Goal: Task Accomplishment & Management: Complete application form

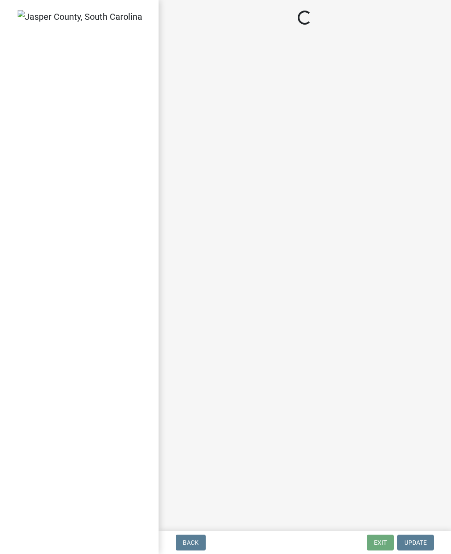
select select "2d9ba1e5-2fdd-4b15-98d0-073dcbeb5880"
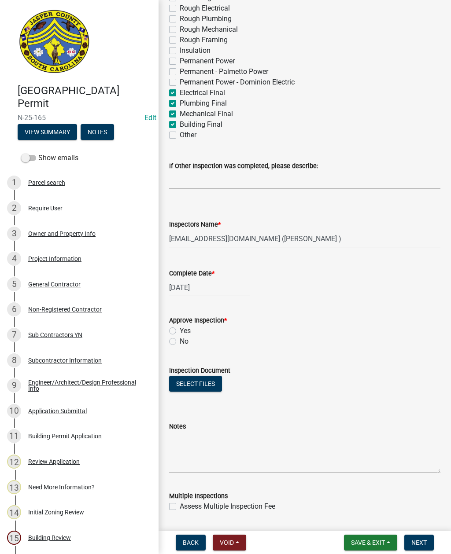
scroll to position [291, 0]
click at [180, 345] on label "No" at bounding box center [184, 342] width 9 height 11
click at [180, 343] on input "No" at bounding box center [183, 340] width 6 height 6
radio input "true"
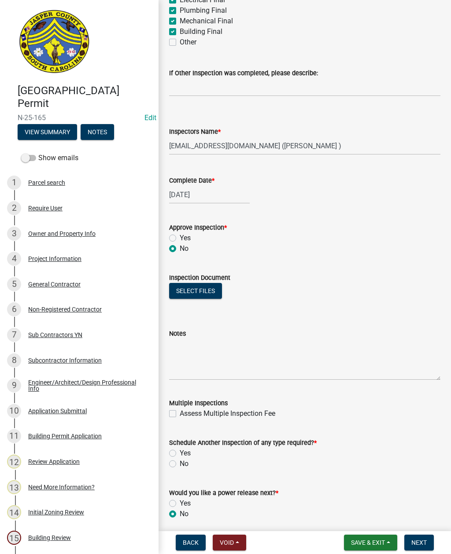
scroll to position [396, 0]
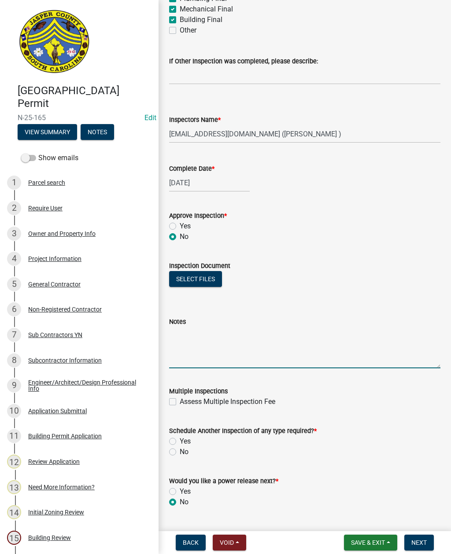
click at [226, 357] on textarea "Notes" at bounding box center [304, 347] width 271 height 41
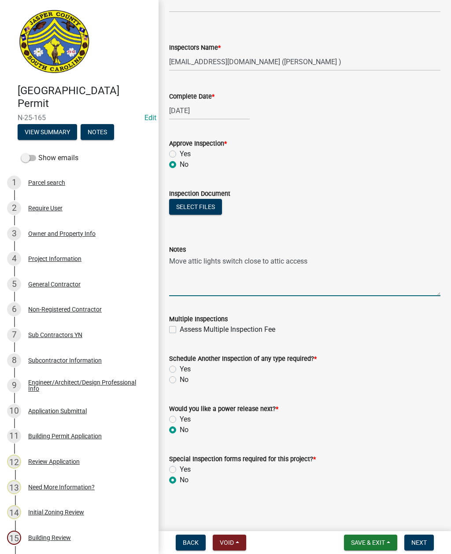
scroll to position [468, 0]
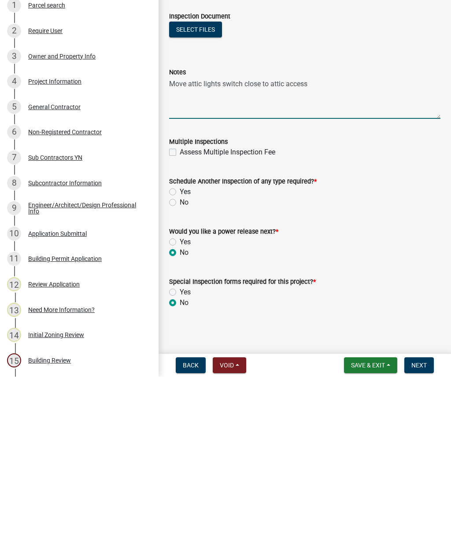
type textarea "Move attic lights switch close to attic access"
click at [180, 364] on label "Yes" at bounding box center [185, 369] width 11 height 11
click at [180, 364] on input "Yes" at bounding box center [183, 367] width 6 height 6
radio input "true"
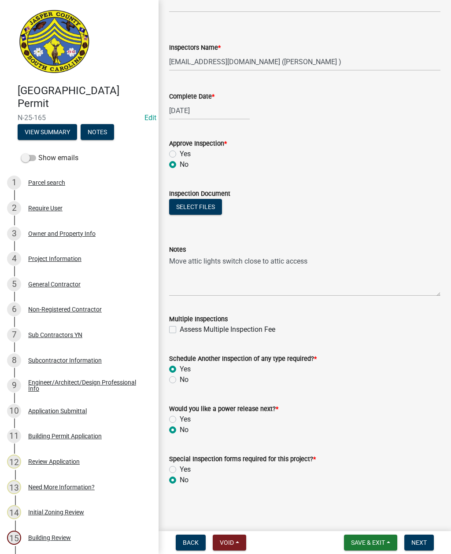
click at [418, 541] on span "Next" at bounding box center [418, 542] width 15 height 7
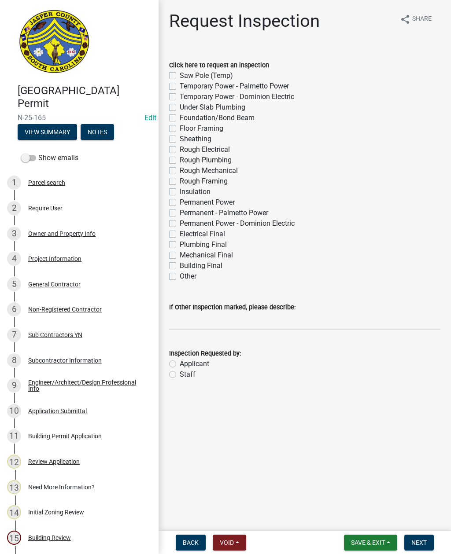
click at [367, 543] on span "Save & Exit" at bounding box center [368, 542] width 34 height 7
click at [358, 520] on button "Save & Exit" at bounding box center [362, 520] width 70 height 21
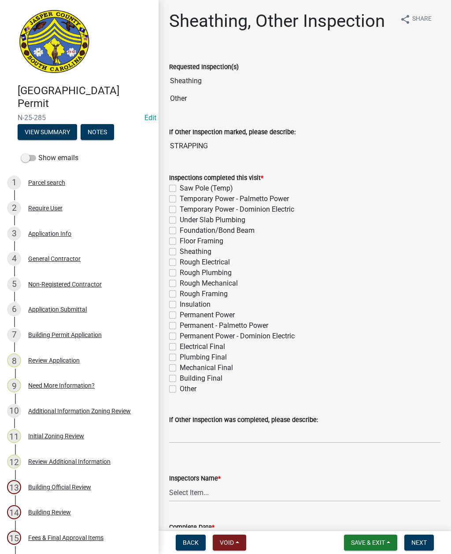
click at [180, 250] on label "Sheathing" at bounding box center [196, 252] width 32 height 11
click at [180, 250] on input "Sheathing" at bounding box center [183, 250] width 6 height 6
checkbox input "true"
checkbox input "false"
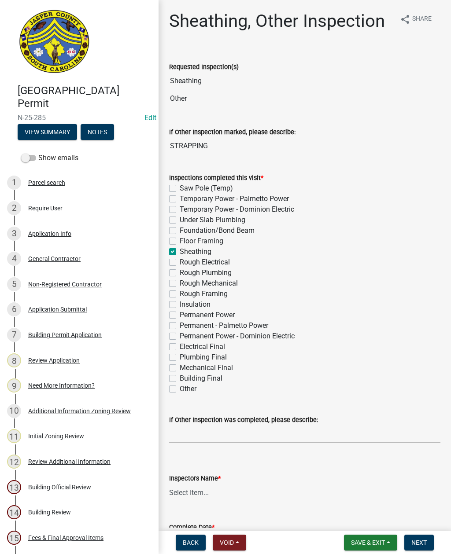
checkbox input "false"
checkbox input "true"
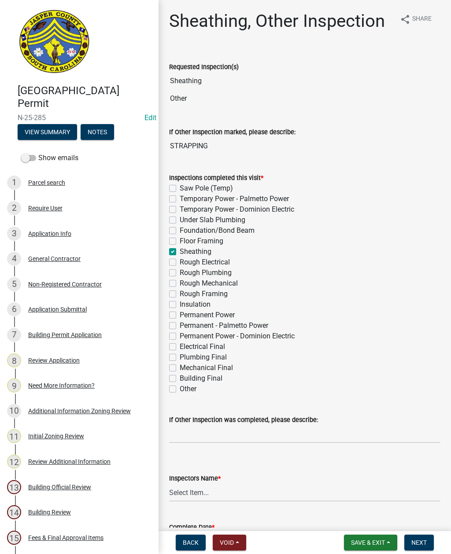
checkbox input "false"
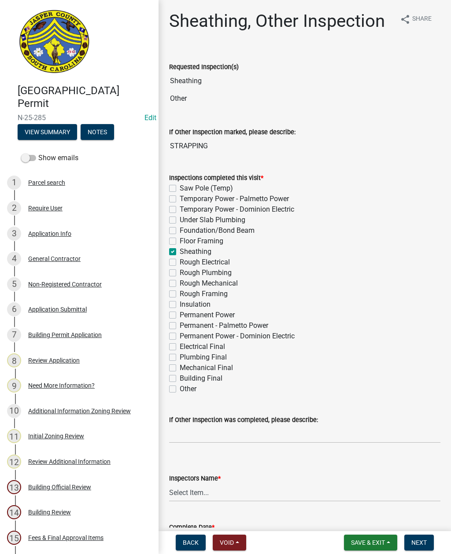
checkbox input "false"
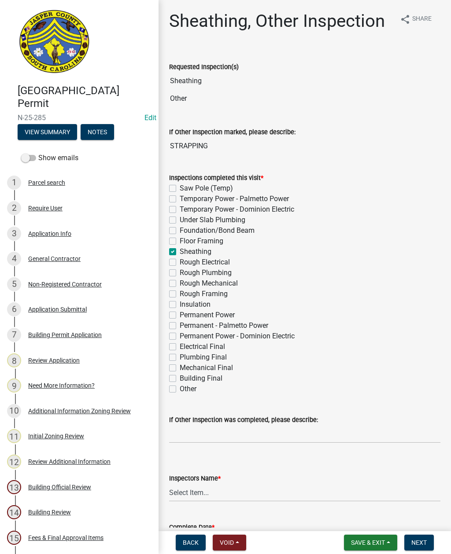
checkbox input "false"
click at [180, 389] on label "Other" at bounding box center [188, 389] width 17 height 11
click at [180, 389] on input "Other" at bounding box center [183, 387] width 6 height 6
checkbox input "true"
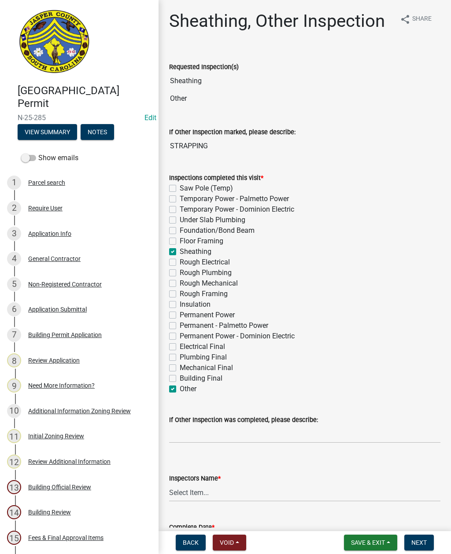
checkbox input "false"
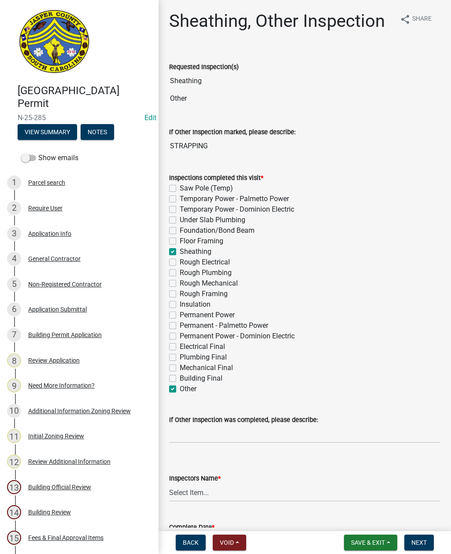
checkbox input "false"
checkbox input "true"
checkbox input "false"
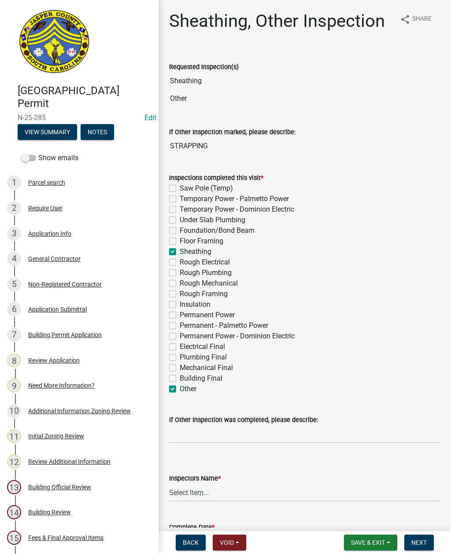
checkbox input "false"
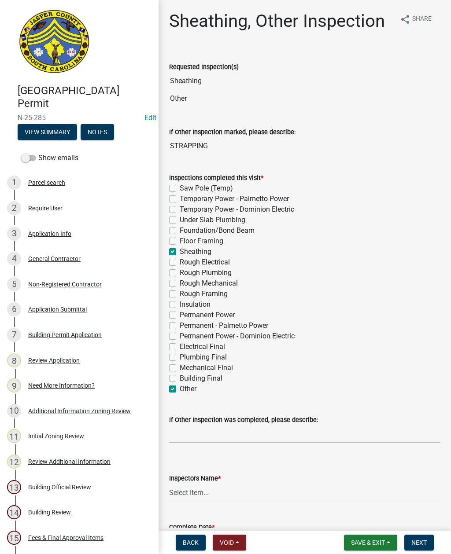
checkbox input "false"
checkbox input "true"
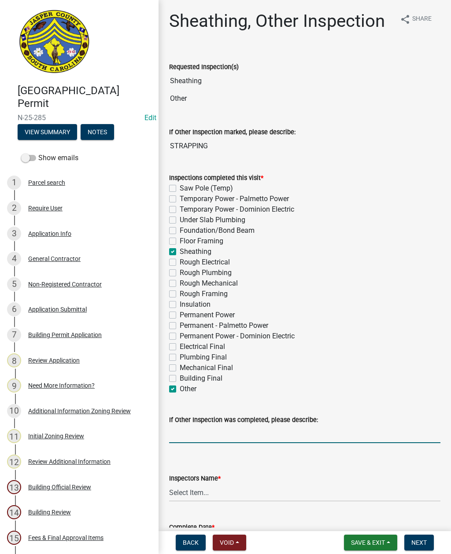
click at [185, 438] on input "If Other Inspection was completed, please describe:" at bounding box center [304, 434] width 271 height 18
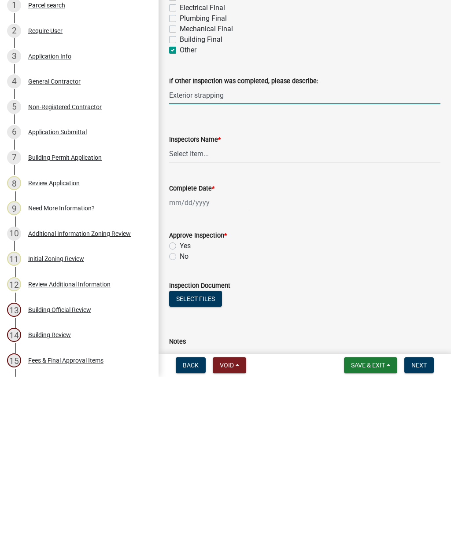
scroll to position [164, 0]
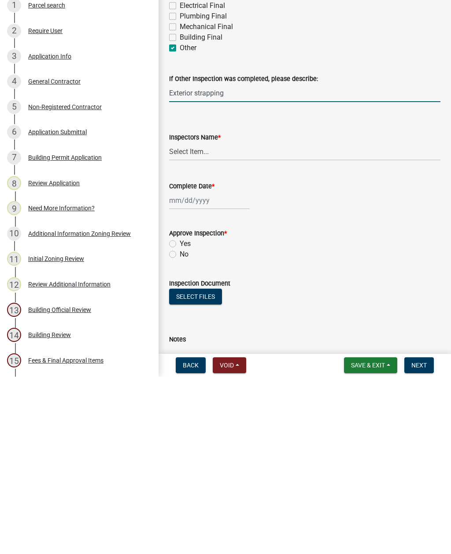
type input "Exterior strapping"
click at [196, 320] on select "Select Item... jcorwin@jaspercounty.gov (John Corwin ) rcampbell (Ryan Campbell)" at bounding box center [304, 329] width 271 height 18
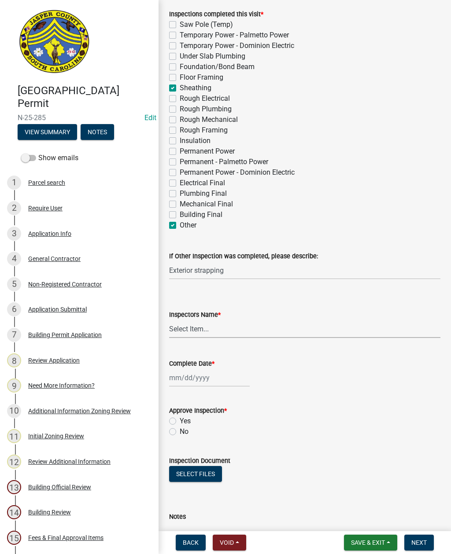
select select "2d9ba1e5-2fdd-4b15-98d0-073dcbeb5880"
click at [197, 379] on div at bounding box center [209, 378] width 81 height 18
select select "9"
select select "2025"
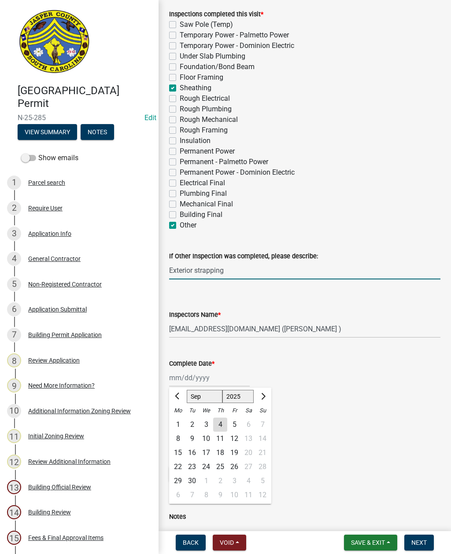
click at [214, 265] on input "Exterior strapping" at bounding box center [304, 271] width 271 height 18
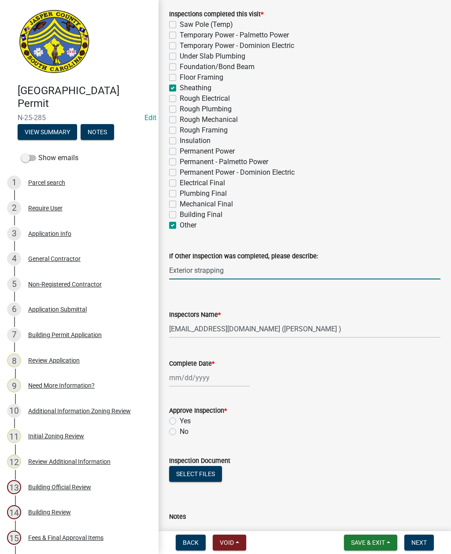
click at [218, 273] on input "Exterior strapping" at bounding box center [304, 271] width 271 height 18
type input "Exterior strapping"
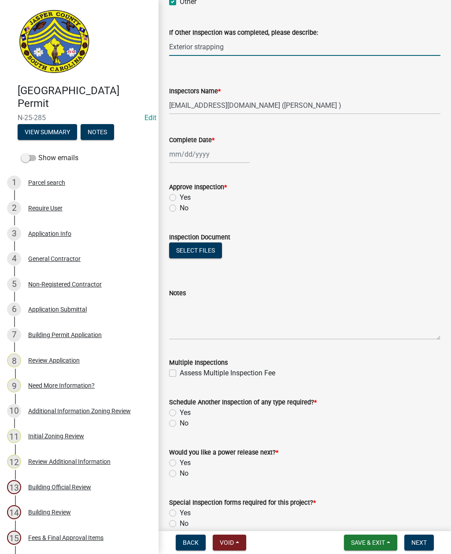
scroll to position [389, 0]
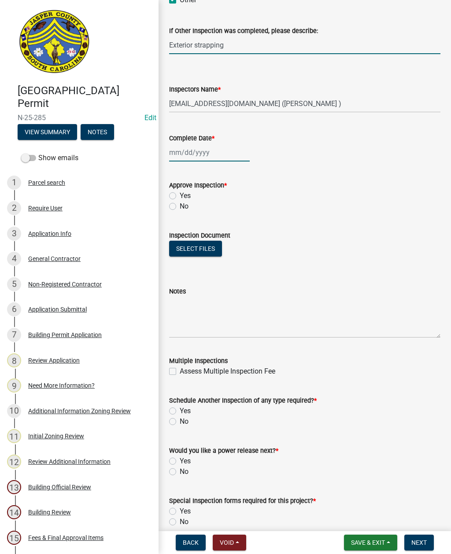
click at [203, 154] on div at bounding box center [209, 153] width 81 height 18
select select "9"
select select "2025"
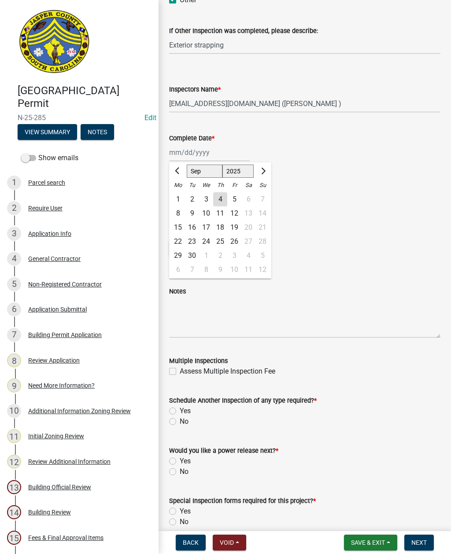
click at [220, 199] on div "4" at bounding box center [220, 199] width 14 height 14
type input "[DATE]"
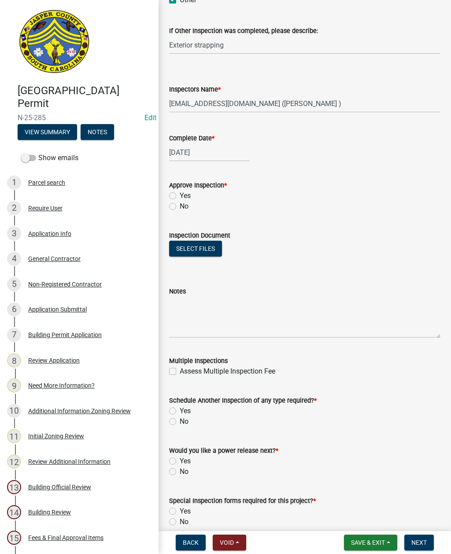
click at [180, 193] on label "Yes" at bounding box center [185, 196] width 11 height 11
click at [180, 193] on input "Yes" at bounding box center [183, 194] width 6 height 6
radio input "true"
click at [180, 411] on label "Yes" at bounding box center [185, 411] width 11 height 11
click at [180, 411] on input "Yes" at bounding box center [183, 409] width 6 height 6
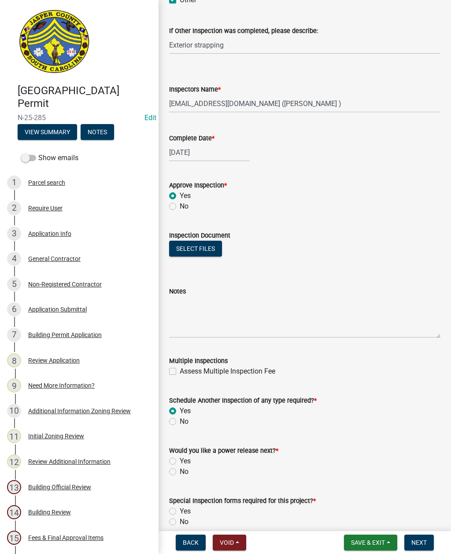
radio input "true"
click at [180, 472] on label "No" at bounding box center [184, 472] width 9 height 11
click at [180, 472] on input "No" at bounding box center [183, 470] width 6 height 6
radio input "true"
click at [180, 524] on label "No" at bounding box center [184, 522] width 9 height 11
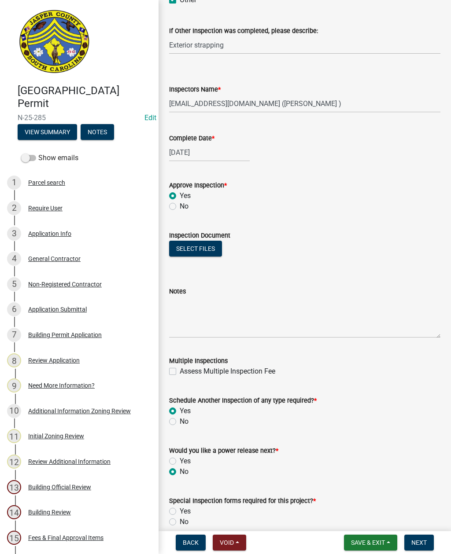
click at [180, 523] on input "No" at bounding box center [183, 520] width 6 height 6
radio input "true"
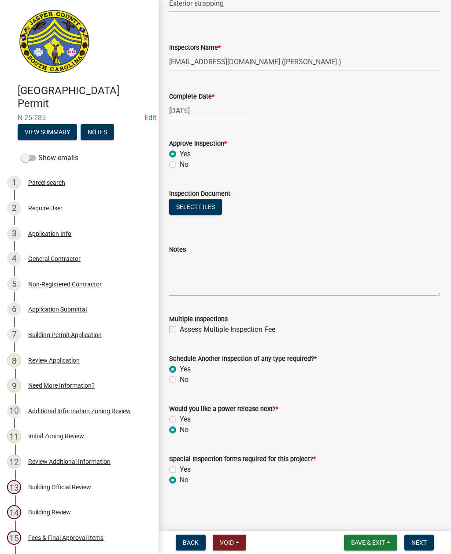
scroll to position [431, 0]
click at [421, 539] on button "Next" at bounding box center [419, 543] width 30 height 16
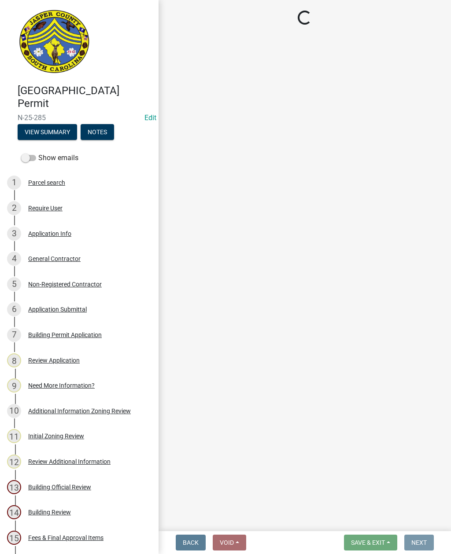
scroll to position [0, 0]
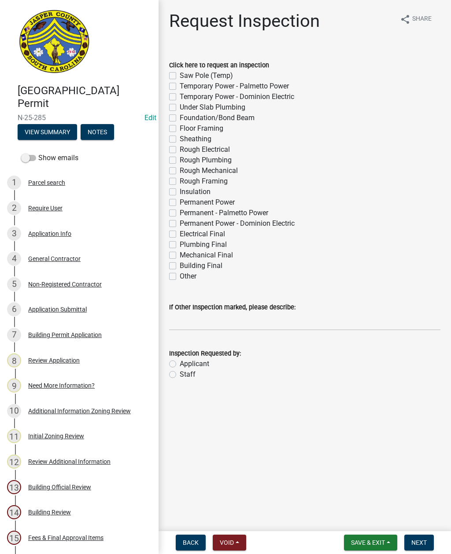
click at [369, 544] on span "Save & Exit" at bounding box center [368, 542] width 34 height 7
click at [361, 518] on button "Save & Exit" at bounding box center [362, 520] width 70 height 21
